Goal: Navigation & Orientation: Find specific page/section

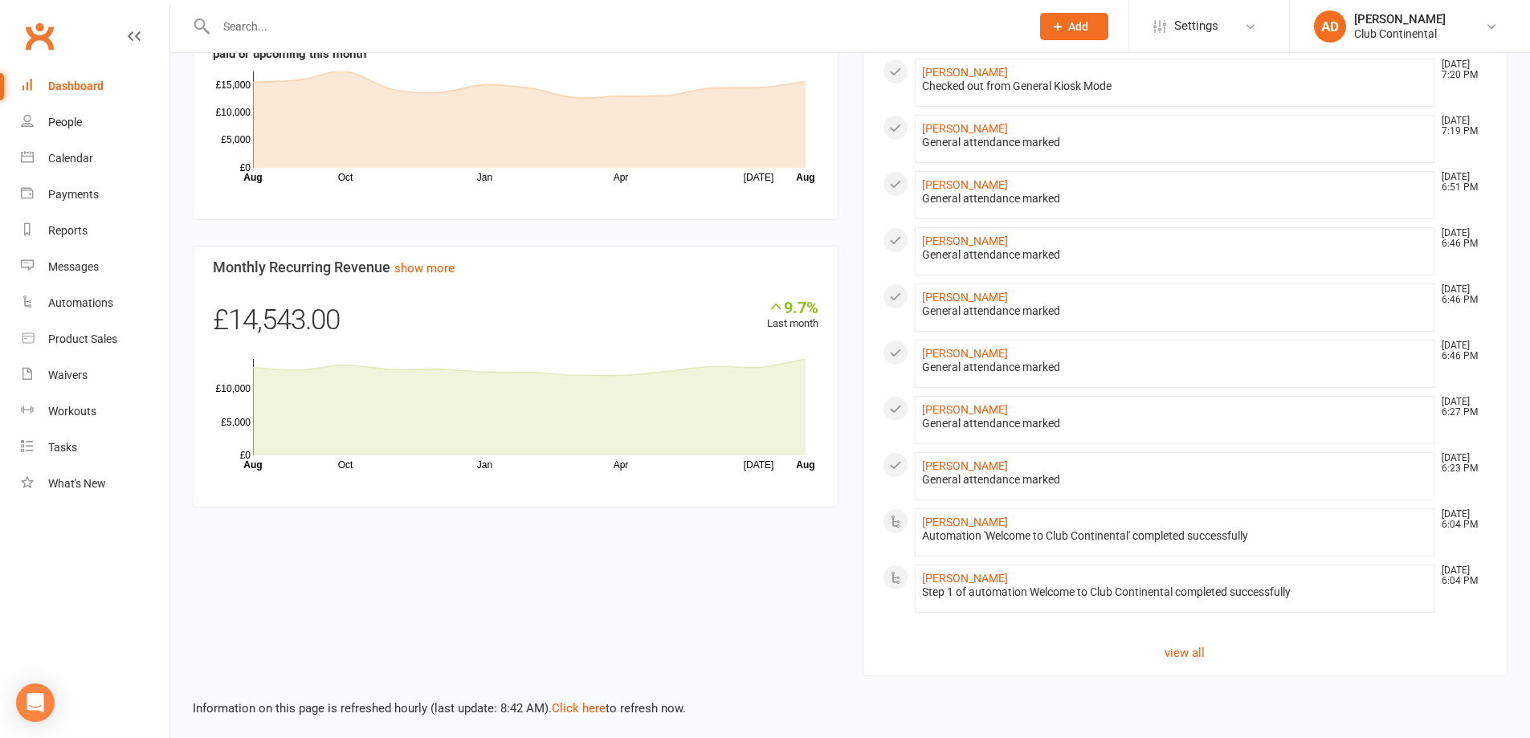
scroll to position [787, 0]
click at [574, 704] on link "Click here" at bounding box center [579, 705] width 54 height 14
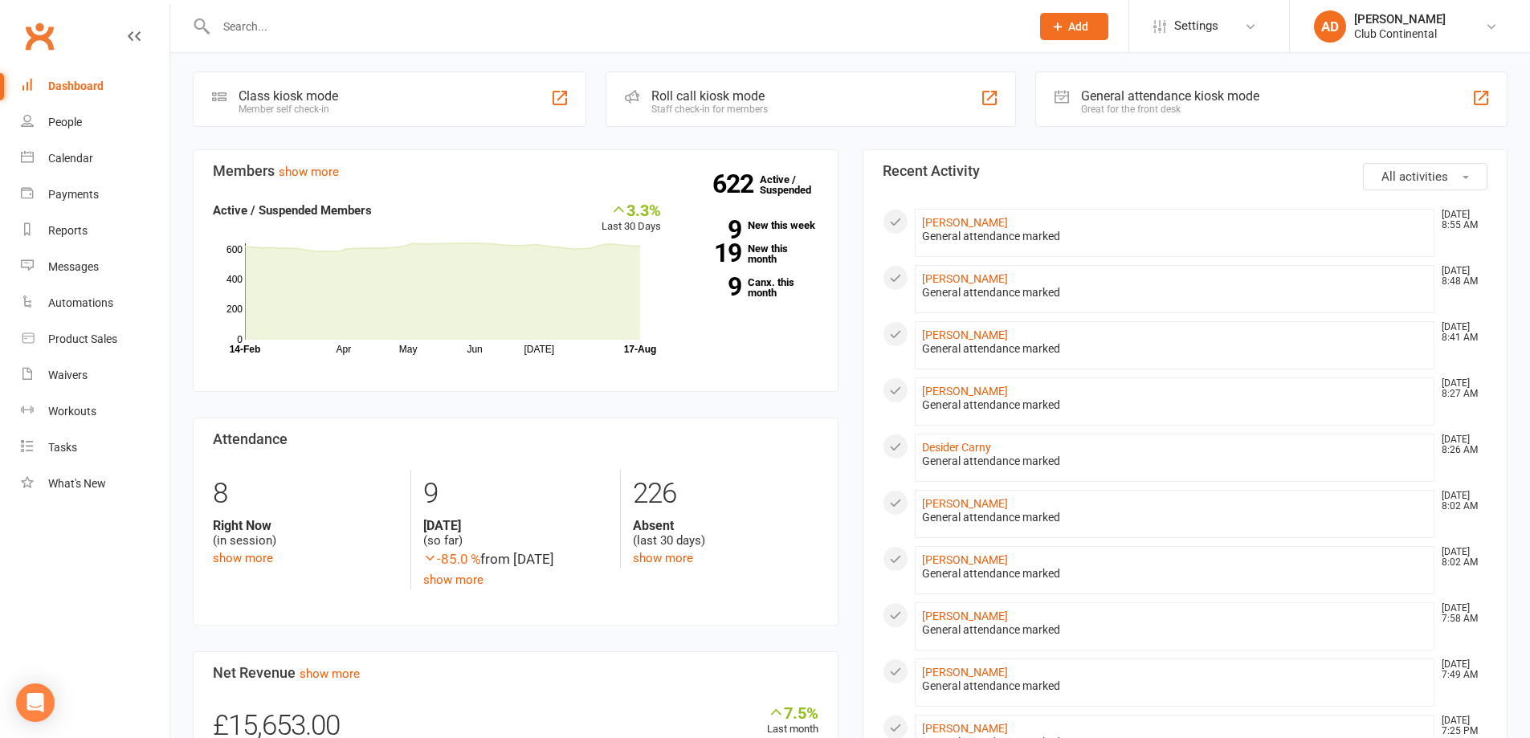
scroll to position [0, 0]
